Goal: Task Accomplishment & Management: Complete application form

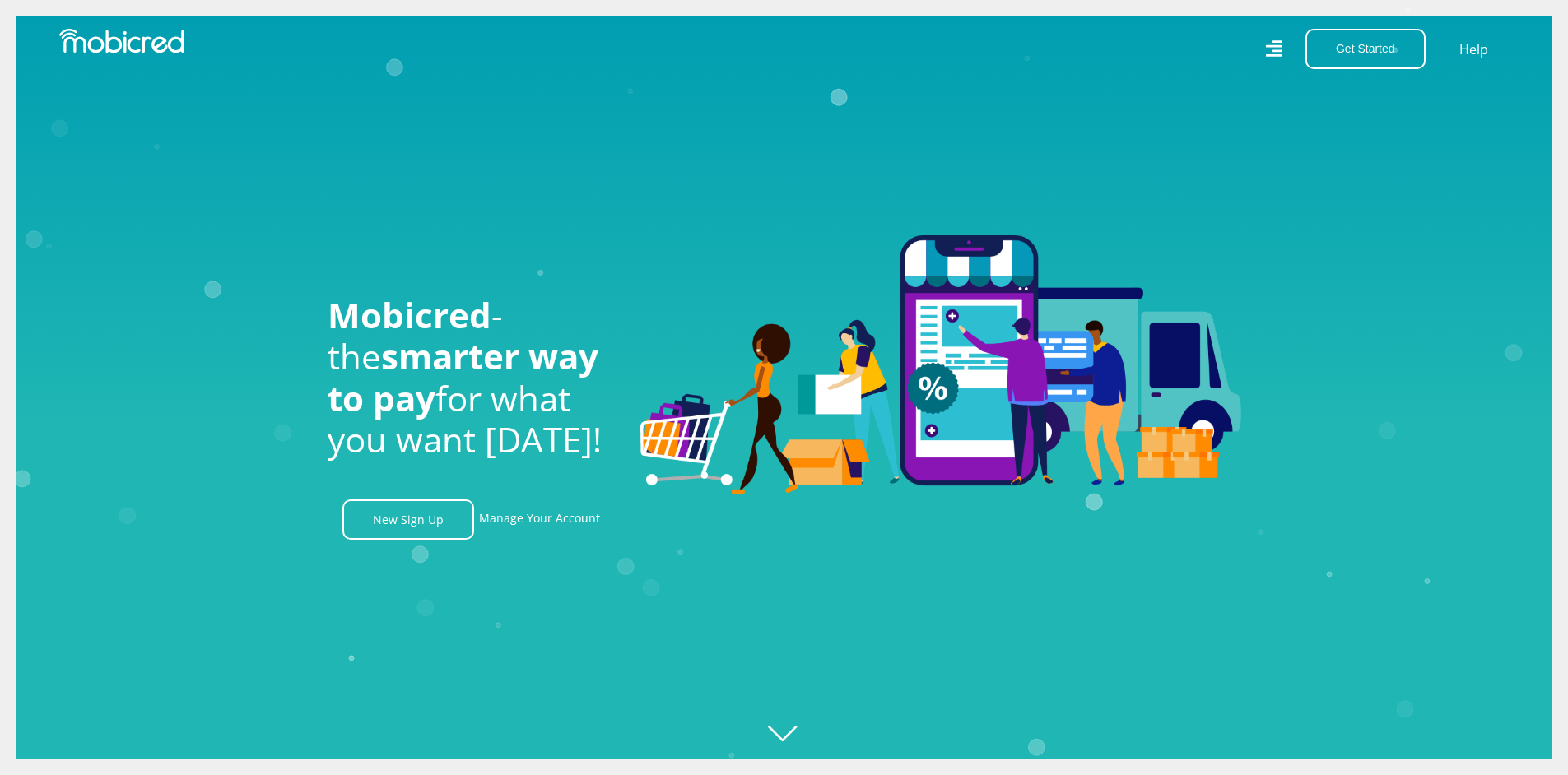
scroll to position [0, 1173]
click at [441, 537] on link "New Sign Up" at bounding box center [408, 519] width 132 height 40
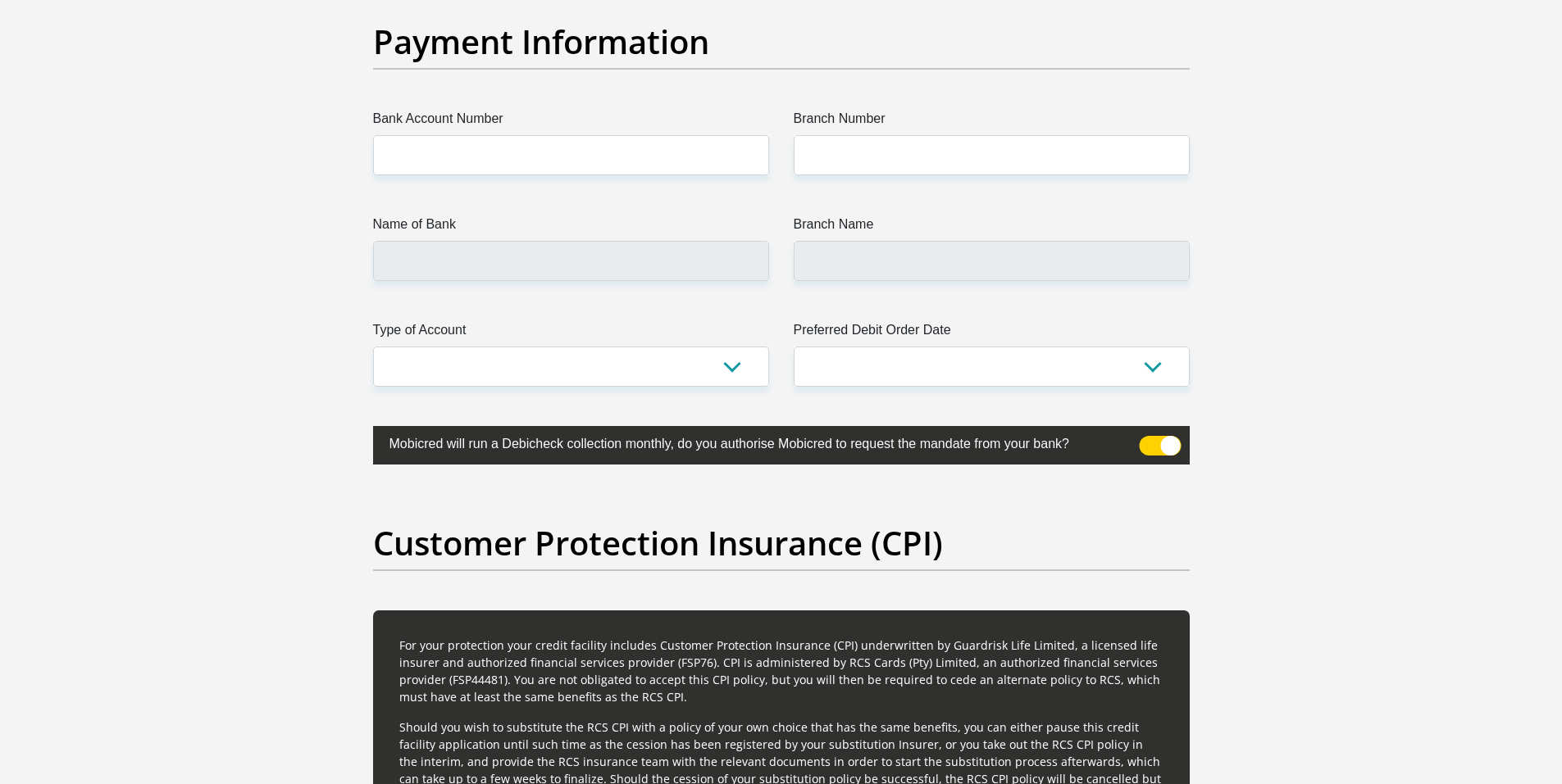
scroll to position [3688, 0]
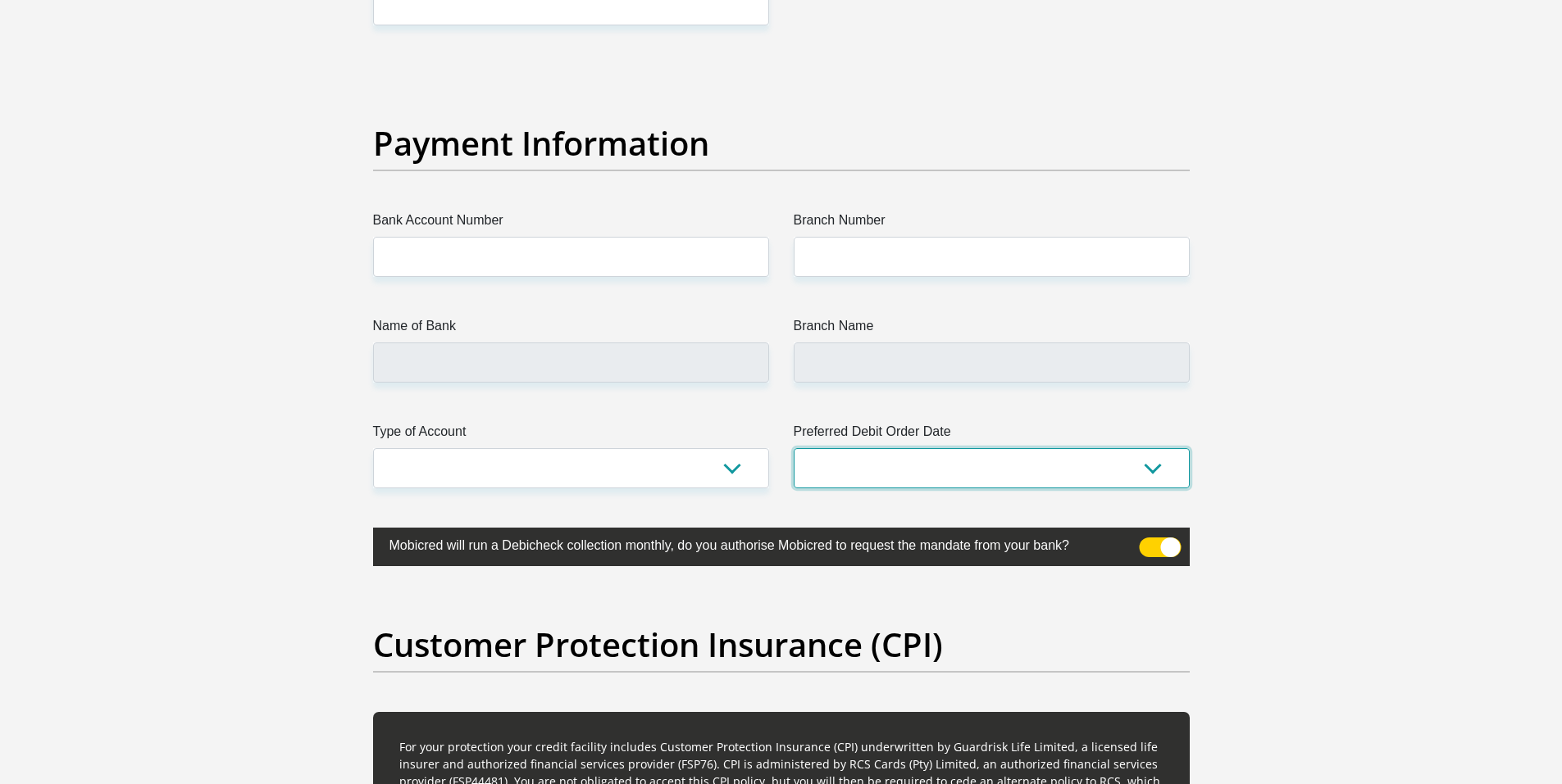
click at [976, 471] on select "1st 2nd 3rd 4th 5th 7th 18th 19th 20th 21st 22nd 23rd 24th 25th 26th 27th 28th …" at bounding box center [991, 468] width 396 height 40
click at [639, 471] on select "Cheque Savings" at bounding box center [571, 468] width 396 height 40
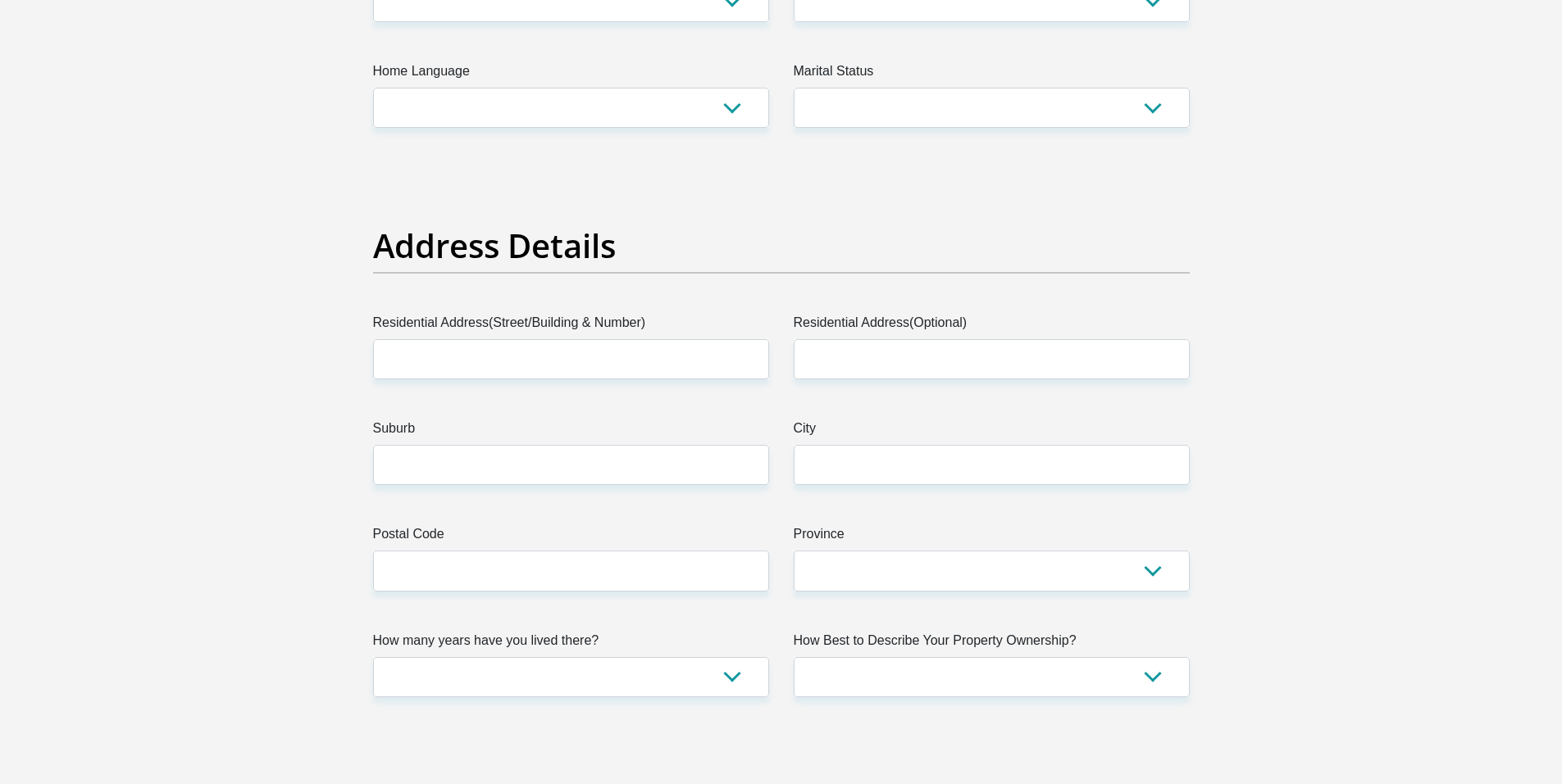
scroll to position [588, 0]
